Goal: Information Seeking & Learning: Find specific page/section

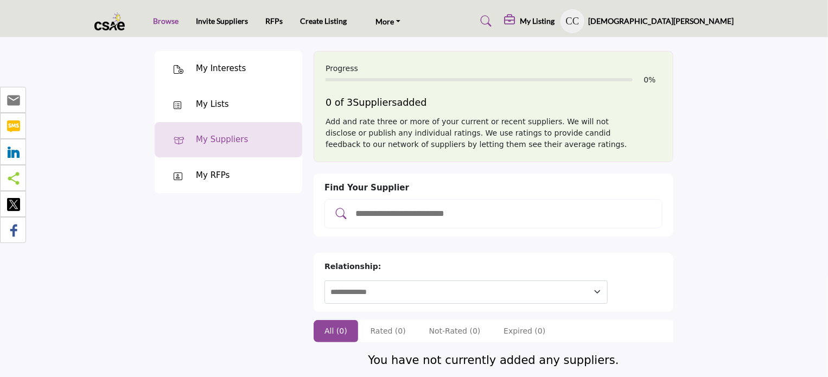
click at [164, 22] on link "Browse" at bounding box center [165, 20] width 25 height 9
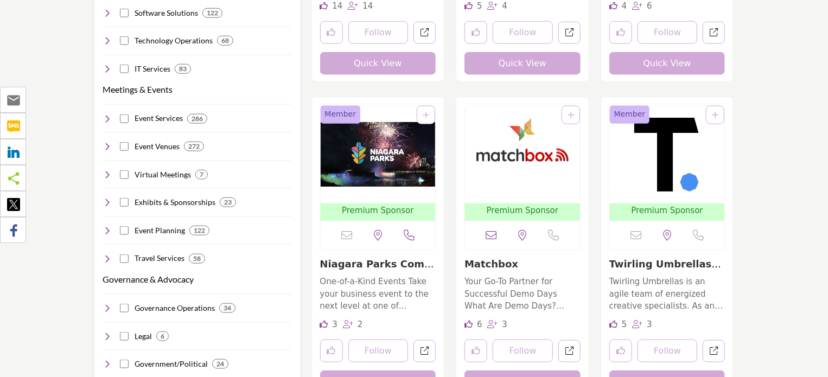
scroll to position [513, 0]
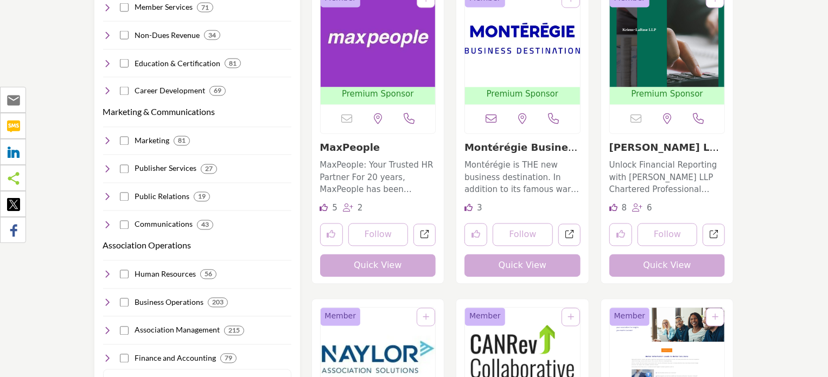
scroll to position [948, 0]
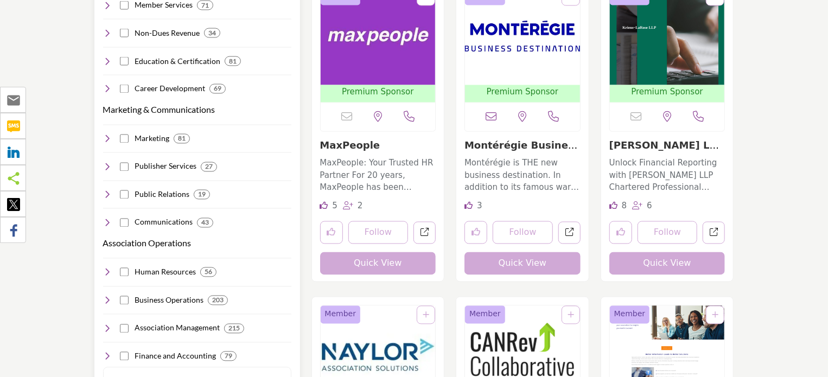
click at [151, 133] on h4 "Marketing" at bounding box center [152, 138] width 35 height 11
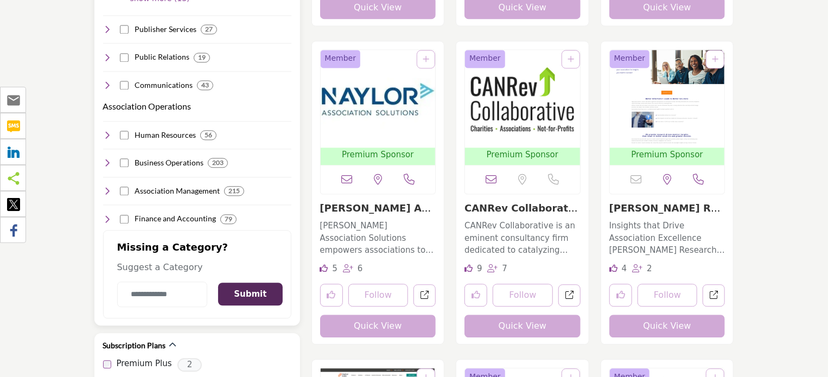
scroll to position [1205, 0]
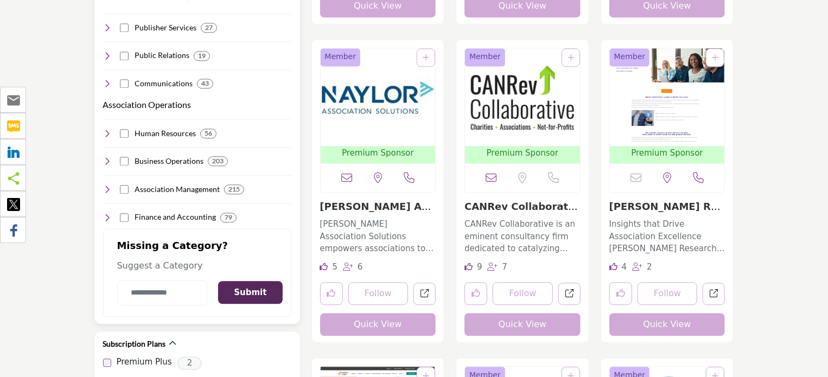
click at [189, 184] on h4 "Association Management" at bounding box center [177, 189] width 85 height 11
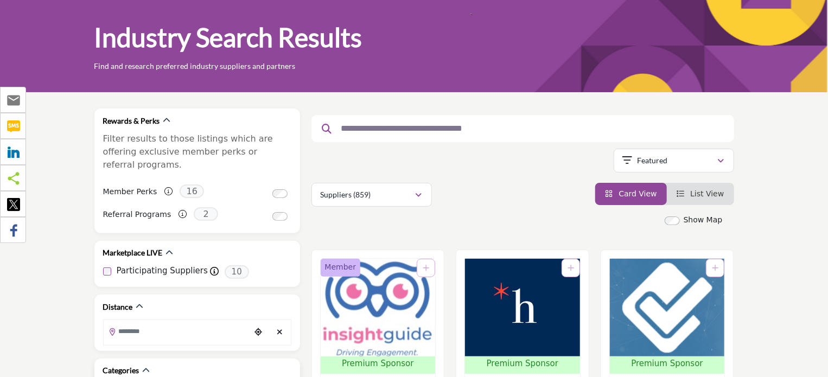
scroll to position [0, 0]
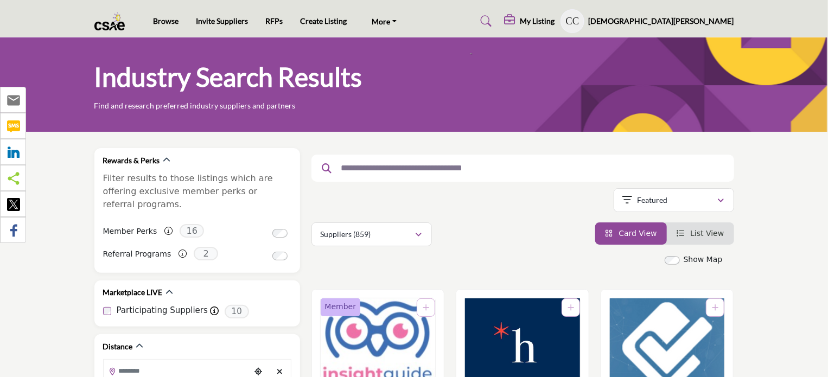
click at [486, 168] on input "text" at bounding box center [519, 168] width 366 height 14
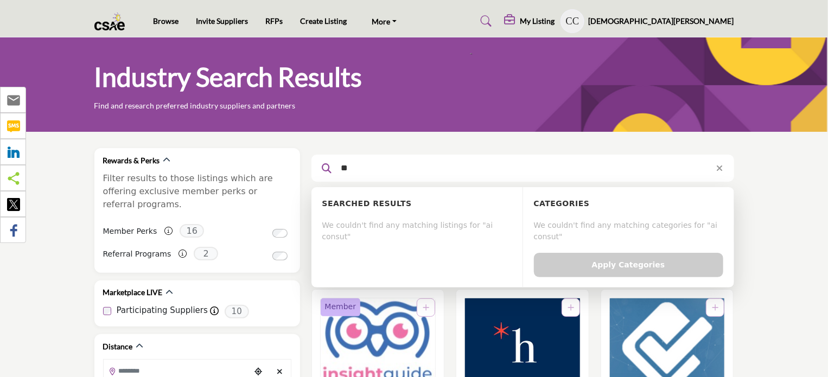
type input "*"
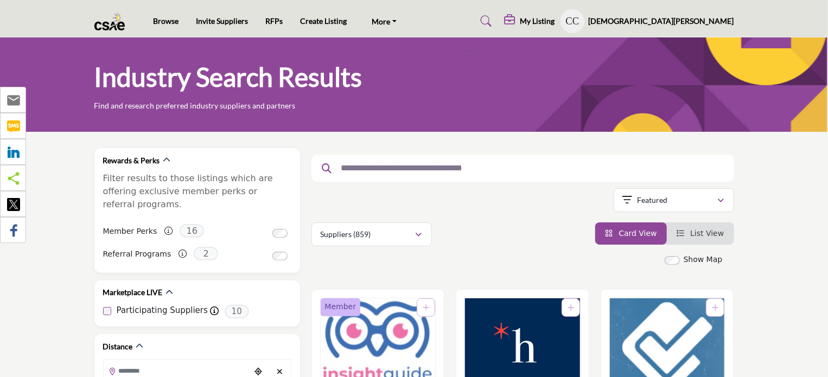
type input "*"
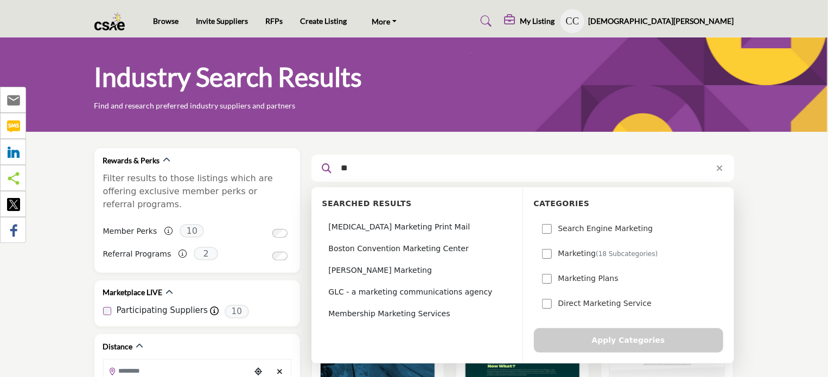
type input "*"
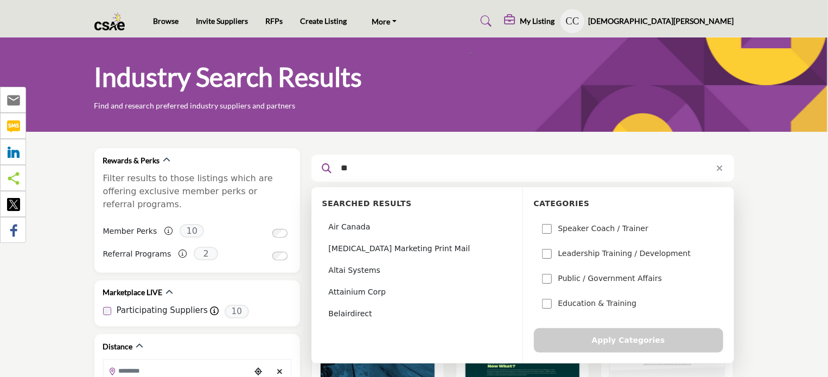
type input "*"
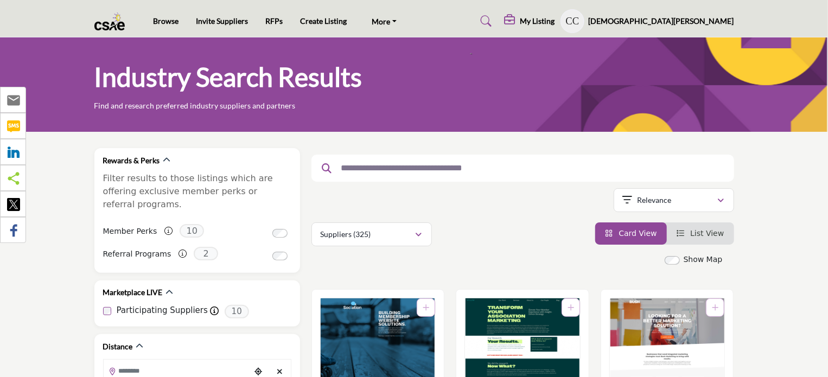
click at [105, 20] on img at bounding box center [112, 21] width 36 height 18
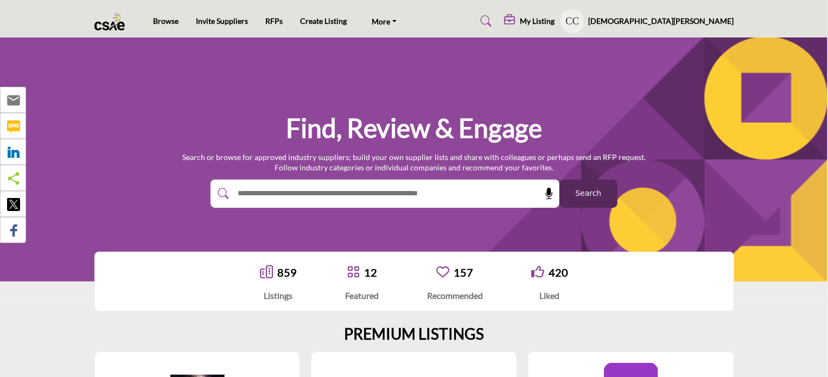
click at [680, 22] on h5 "[DEMOGRAPHIC_DATA][PERSON_NAME]" at bounding box center [661, 21] width 145 height 11
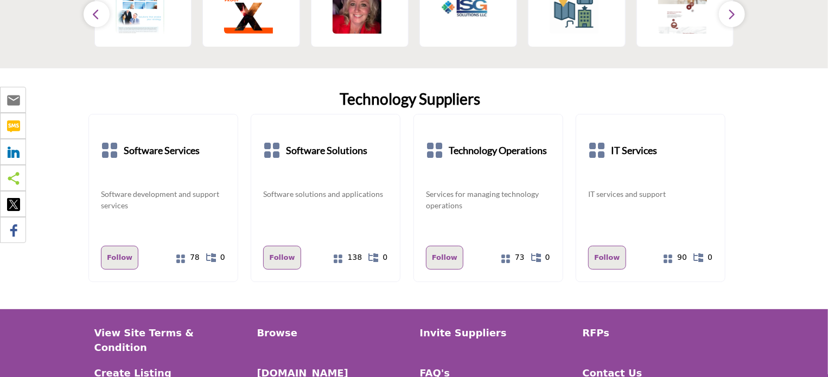
scroll to position [2236, 0]
